Goal: Find specific page/section: Find specific page/section

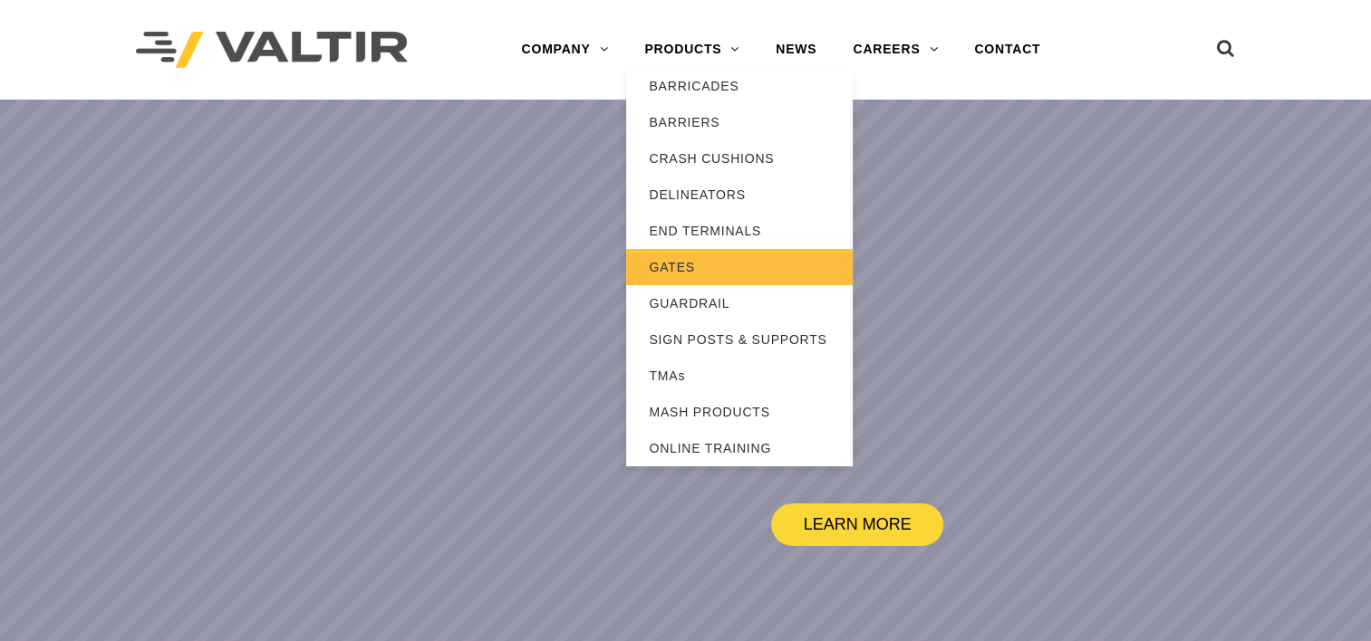
click at [705, 250] on link "GATES" at bounding box center [739, 267] width 227 height 36
click at [705, 264] on link "GATES" at bounding box center [739, 267] width 227 height 36
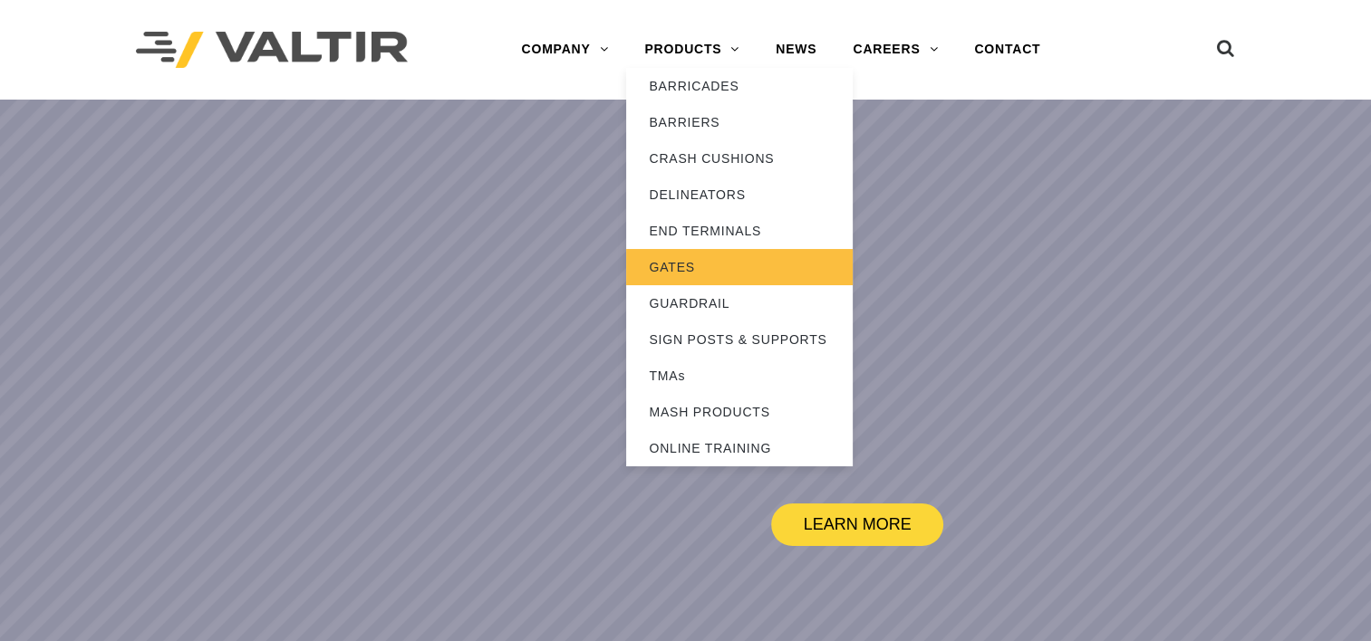
click at [705, 264] on link "GATES" at bounding box center [739, 267] width 227 height 36
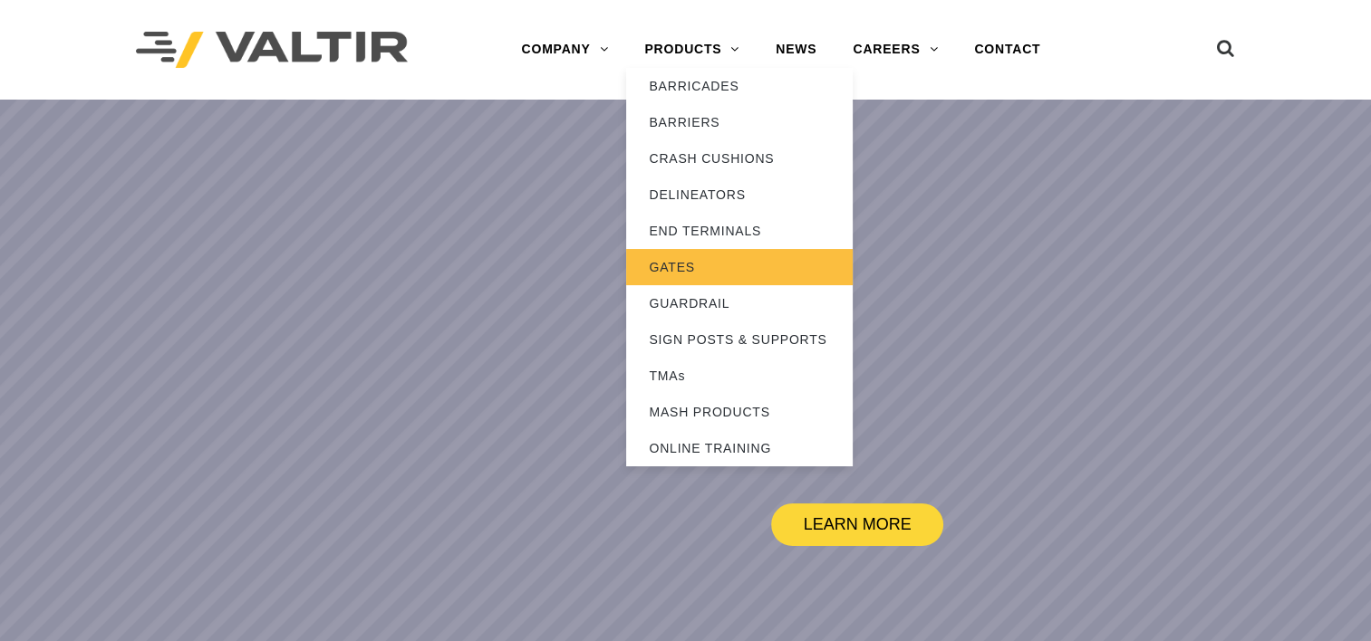
click at [705, 264] on link "GATES" at bounding box center [739, 267] width 227 height 36
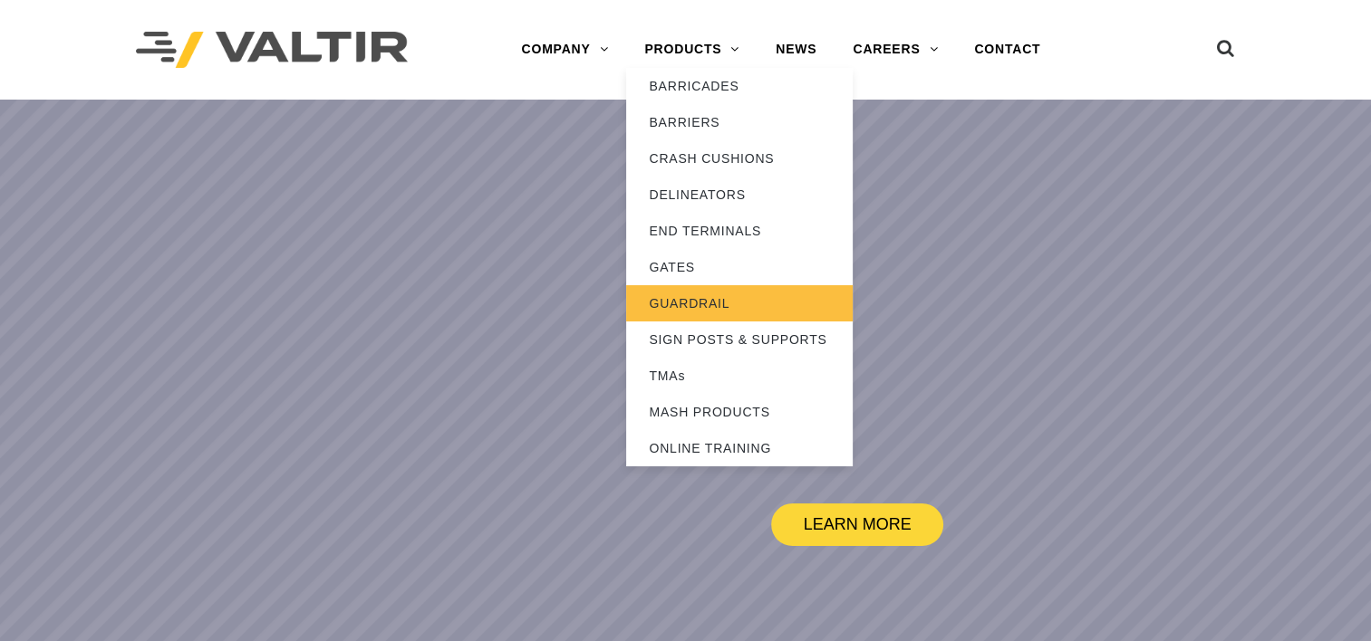
click at [699, 304] on link "GUARDRAIL" at bounding box center [739, 303] width 227 height 36
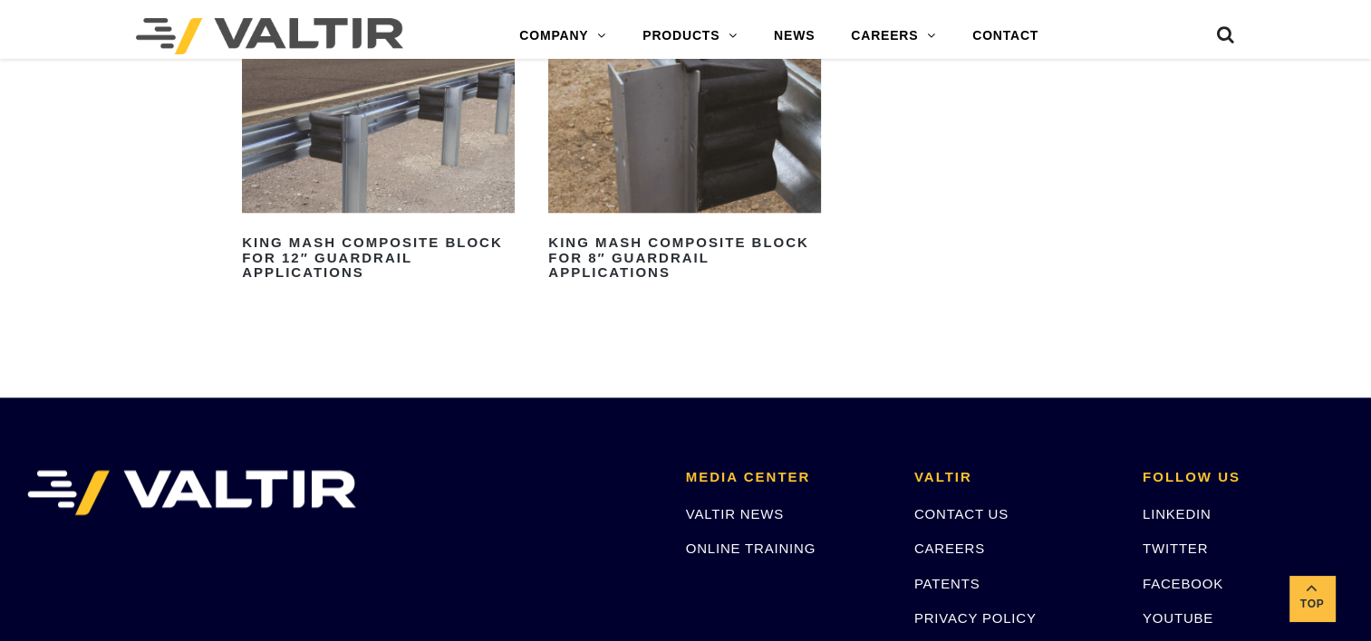
scroll to position [1765, 0]
